Goal: Download file/media

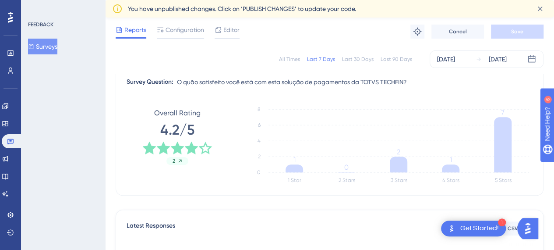
scroll to position [24, 0]
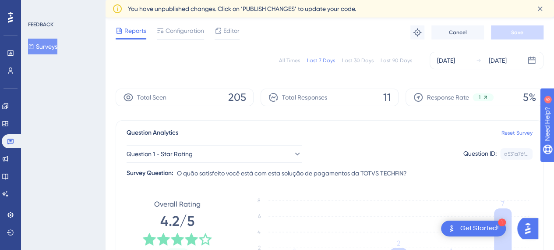
click at [292, 59] on div "All Times" at bounding box center [289, 60] width 21 height 7
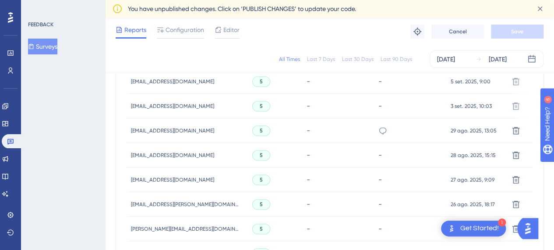
scroll to position [506, 0]
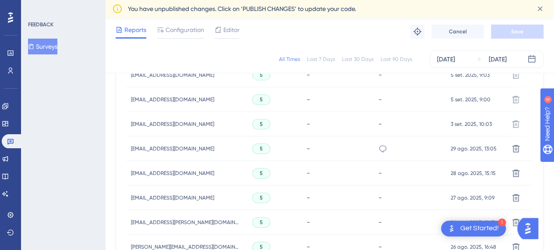
click at [423, 3] on div "You have unpublished changes. Click on ‘PUBLISH CHANGES’ to update your code." at bounding box center [329, 9] width 435 height 14
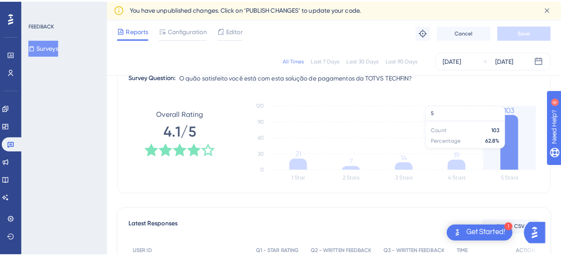
scroll to position [175, 0]
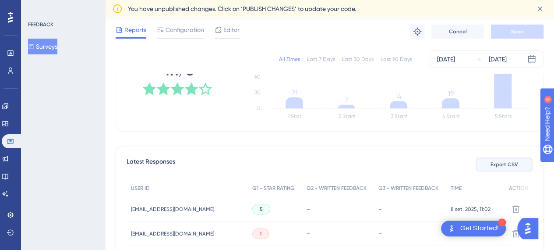
click at [499, 163] on span "Export CSV" at bounding box center [505, 164] width 28 height 7
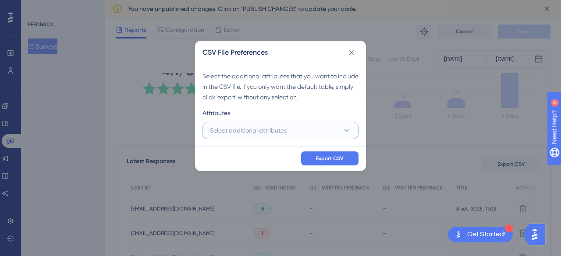
click at [245, 125] on span "Select additional attributes" at bounding box center [248, 130] width 77 height 11
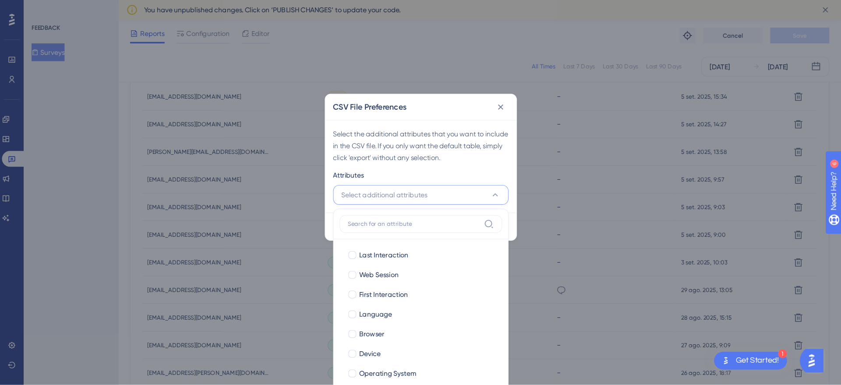
scroll to position [401, 0]
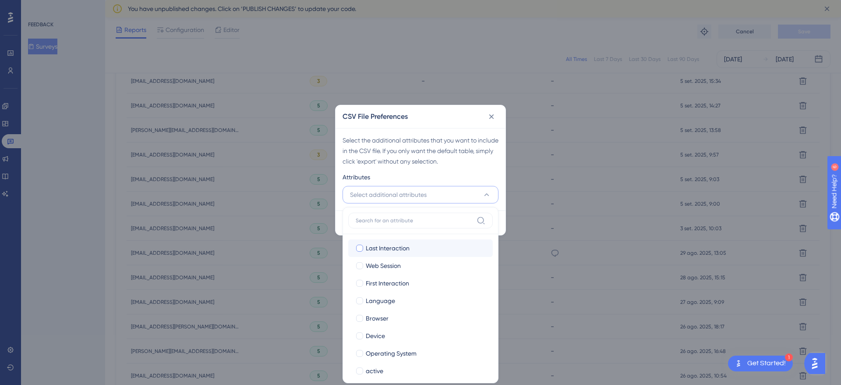
drag, startPoint x: 560, startPoint y: 0, endPoint x: 379, endPoint y: 250, distance: 308.3
click at [379, 250] on span "Last Interaction" at bounding box center [388, 248] width 44 height 11
checkbox input "true"
drag, startPoint x: 377, startPoint y: 265, endPoint x: 378, endPoint y: 283, distance: 18.0
click at [377, 256] on span "Web Session" at bounding box center [383, 265] width 35 height 11
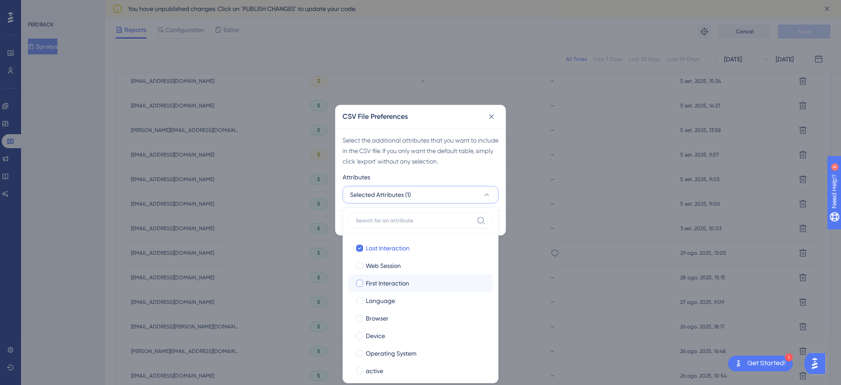
checkbox input "true"
drag, startPoint x: 378, startPoint y: 283, endPoint x: 378, endPoint y: 297, distance: 13.6
click at [378, 256] on span "First Interaction" at bounding box center [387, 283] width 43 height 11
checkbox input "true"
drag, startPoint x: 378, startPoint y: 297, endPoint x: 382, endPoint y: 324, distance: 27.3
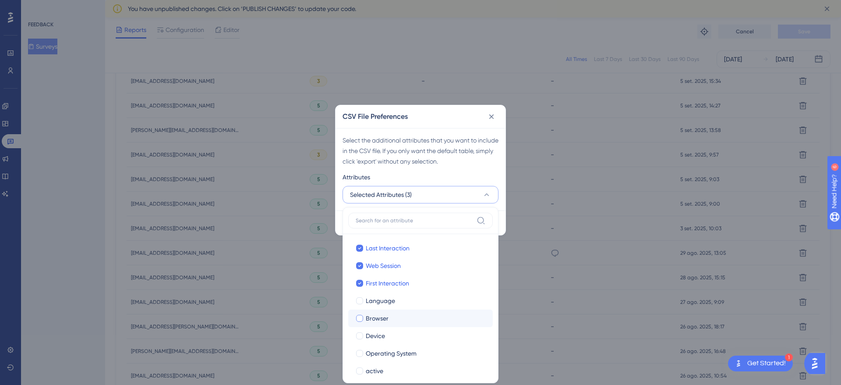
click at [378, 256] on span "Language" at bounding box center [380, 300] width 29 height 11
checkbox input "true"
click at [379, 256] on label "[PERSON_NAME]" at bounding box center [420, 336] width 145 height 18
click at [360, 256] on input "Device" at bounding box center [360, 336] width 0 height 0
click at [377, 256] on label "Operating System Operating System" at bounding box center [420, 353] width 145 height 18
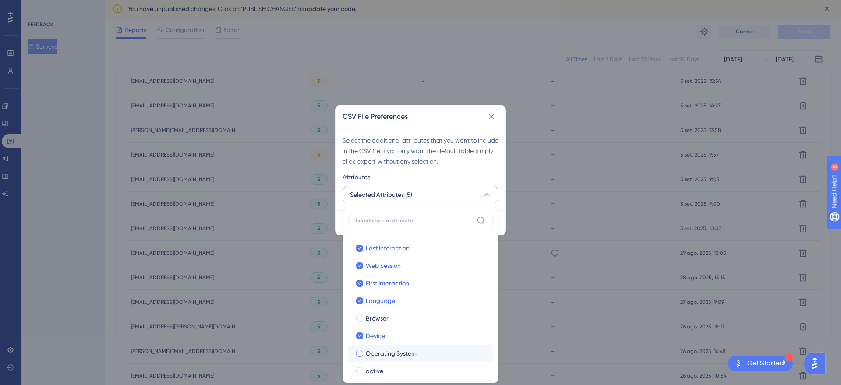
click at [360, 256] on input "Operating System" at bounding box center [360, 353] width 0 height 0
checkbox input "true"
checkbox input "false"
click at [389, 256] on div "Browser" at bounding box center [426, 318] width 120 height 11
checkbox input "true"
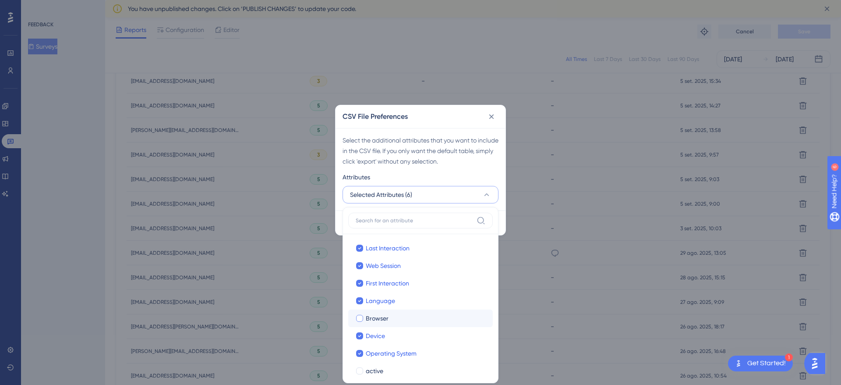
checkbox input "true"
click at [385, 256] on div "active" at bounding box center [426, 370] width 120 height 11
checkbox input "true"
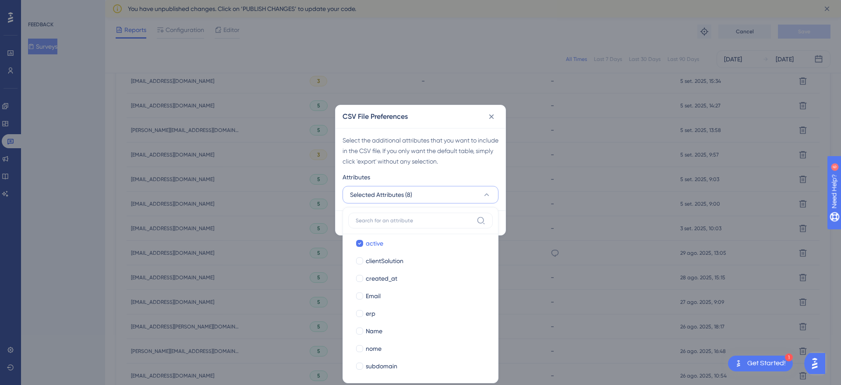
scroll to position [131, 0]
click at [383, 256] on span "clientSolution" at bounding box center [385, 256] width 38 height 11
checkbox input "true"
click at [376, 256] on span "created_at" at bounding box center [382, 274] width 32 height 11
checkbox input "true"
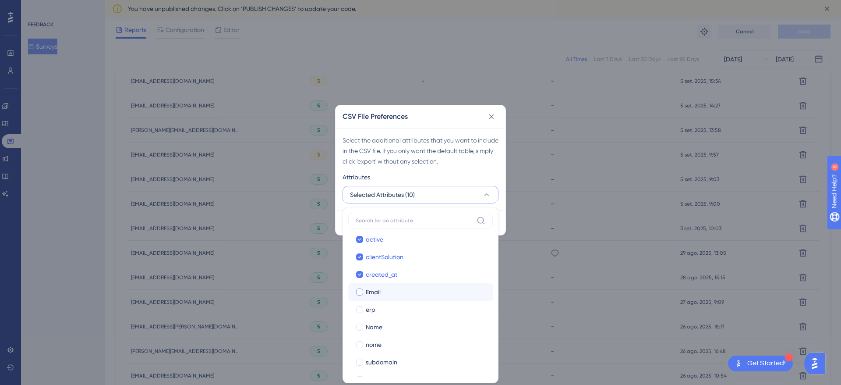
click at [372, 256] on span "Email" at bounding box center [373, 291] width 15 height 11
checkbox input "true"
drag, startPoint x: 373, startPoint y: 307, endPoint x: 373, endPoint y: 322, distance: 15.3
click at [373, 256] on span "erp" at bounding box center [371, 309] width 10 height 11
checkbox input "true"
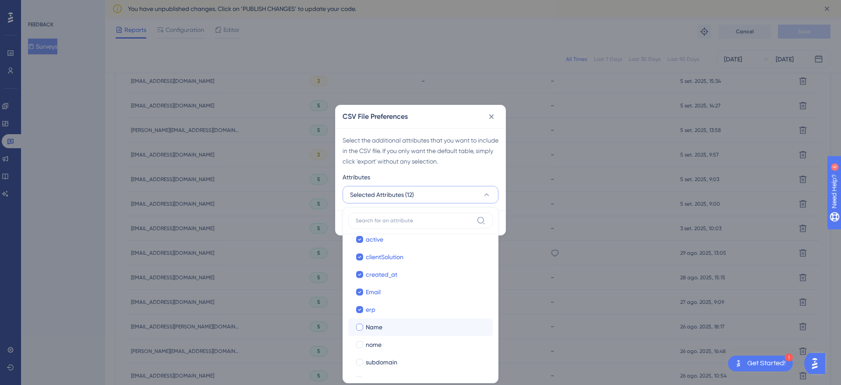
drag, startPoint x: 378, startPoint y: 329, endPoint x: 378, endPoint y: 346, distance: 17.1
click at [378, 256] on span "Name" at bounding box center [374, 327] width 17 height 11
checkbox input "true"
click at [383, 256] on span "subdomain" at bounding box center [382, 362] width 32 height 11
checkbox input "true"
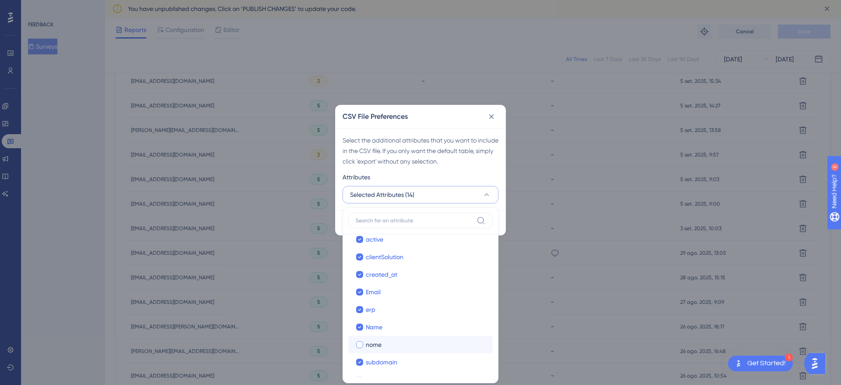
click at [376, 256] on span "nome" at bounding box center [374, 344] width 16 height 11
checkbox input "true"
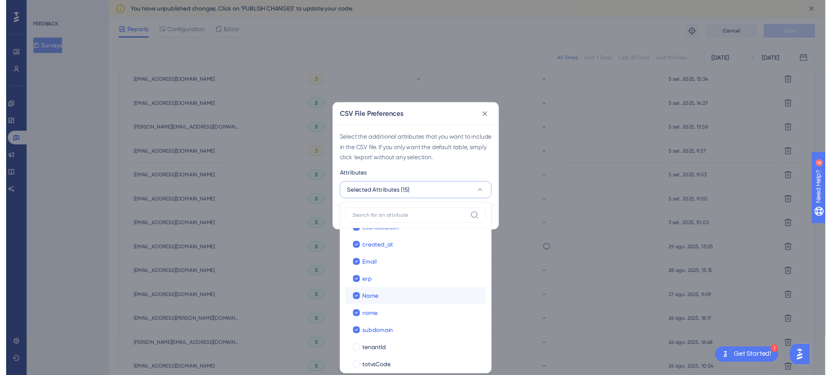
scroll to position [165, 0]
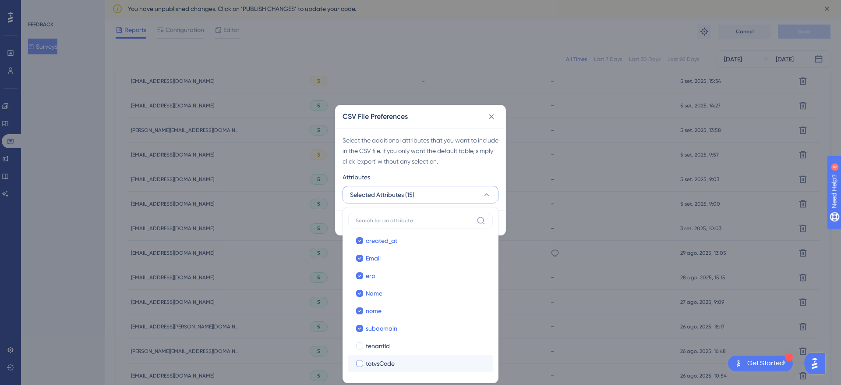
drag, startPoint x: 379, startPoint y: 351, endPoint x: 376, endPoint y: 357, distance: 6.7
click at [378, 256] on label "tenantId tenantId" at bounding box center [420, 346] width 145 height 18
click at [376, 256] on label "totvsCode [DEMOGRAPHIC_DATA]" at bounding box center [420, 363] width 145 height 18
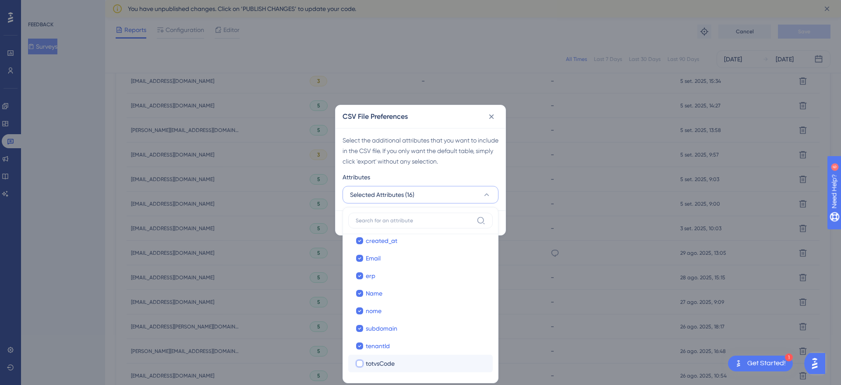
checkbox input "true"
checkbox input "false"
click at [435, 156] on div "Select the additional attributes that you want to include in the CSV file. If y…" at bounding box center [421, 151] width 156 height 32
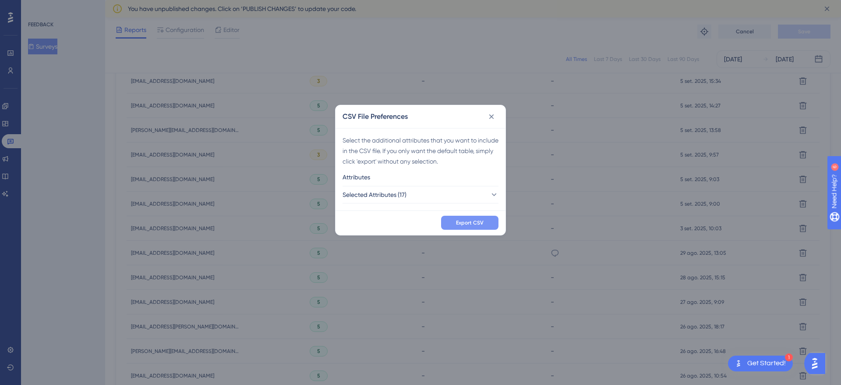
click at [448, 225] on button "Export CSV" at bounding box center [469, 223] width 57 height 14
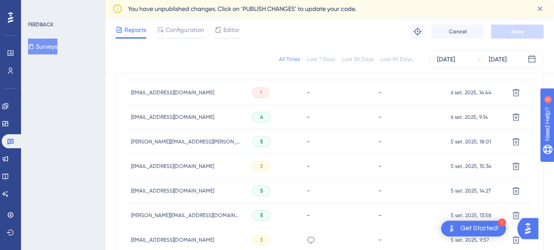
scroll to position [270, 0]
